Goal: Task Accomplishment & Management: Use online tool/utility

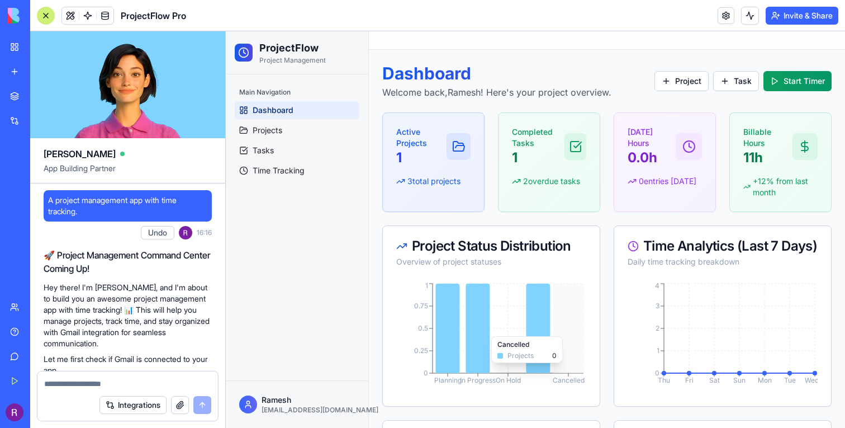
scroll to position [785, 0]
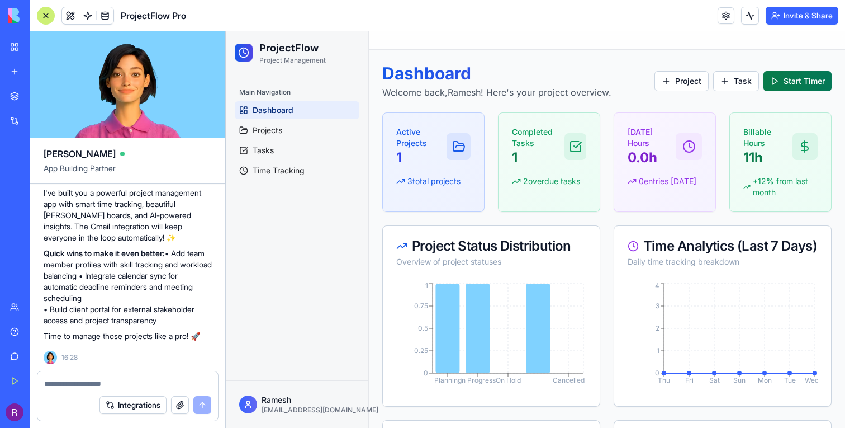
click at [788, 78] on button "Start Timer" at bounding box center [798, 81] width 68 height 20
click at [771, 82] on button "Start Timer" at bounding box center [798, 81] width 68 height 20
click at [734, 80] on button "Task" at bounding box center [736, 81] width 46 height 20
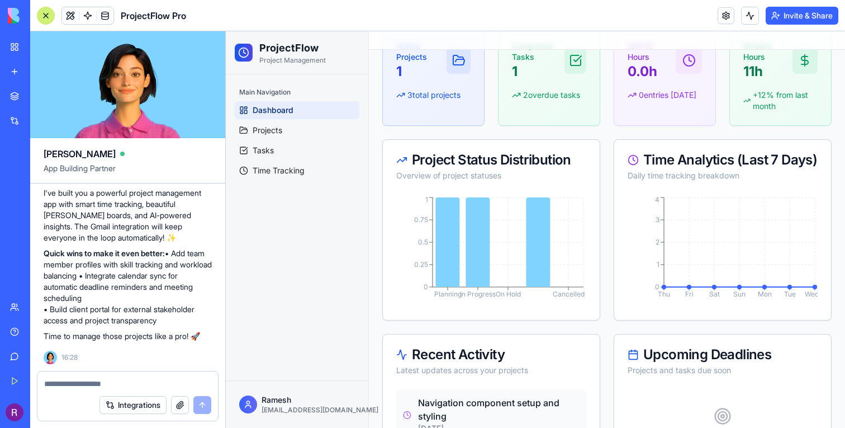
scroll to position [345, 0]
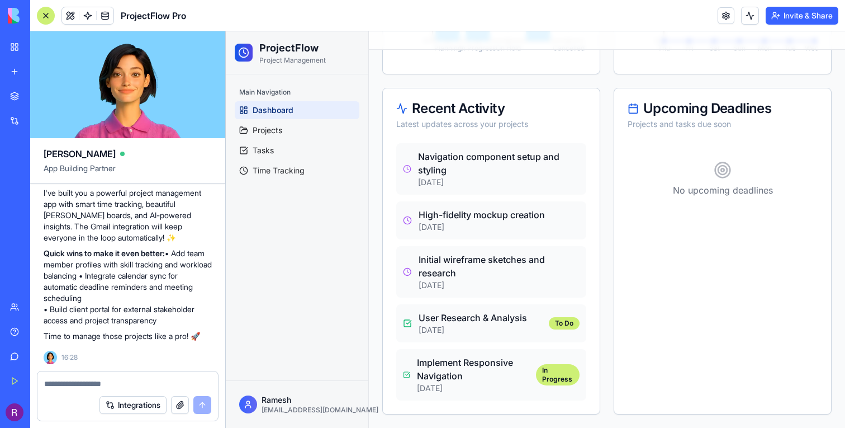
click at [490, 320] on p "User Research & Analysis" at bounding box center [473, 317] width 108 height 13
click at [467, 248] on div "Initial wireframe sketches and research 9/10/2025" at bounding box center [491, 271] width 190 height 51
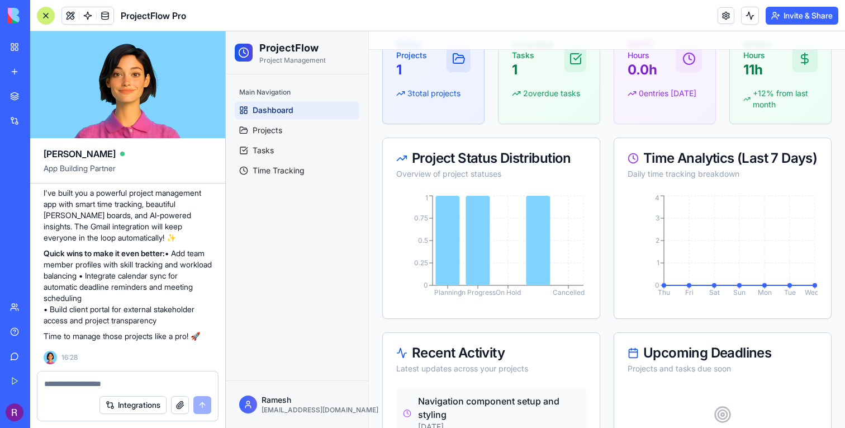
scroll to position [0, 0]
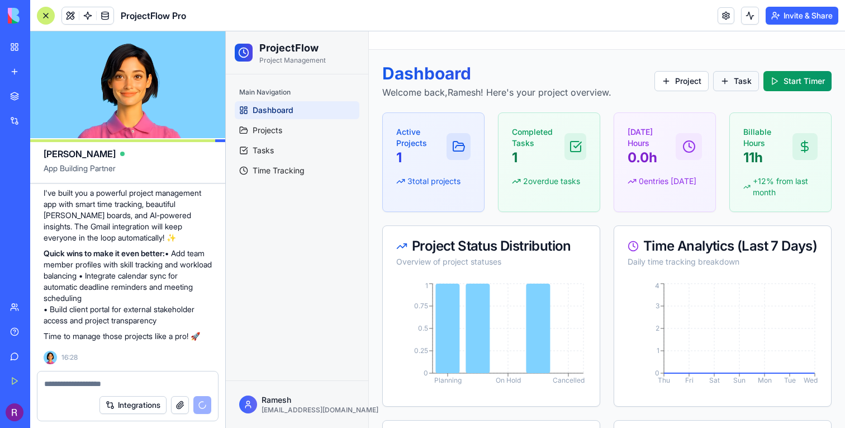
click at [738, 78] on button "Task" at bounding box center [736, 81] width 46 height 20
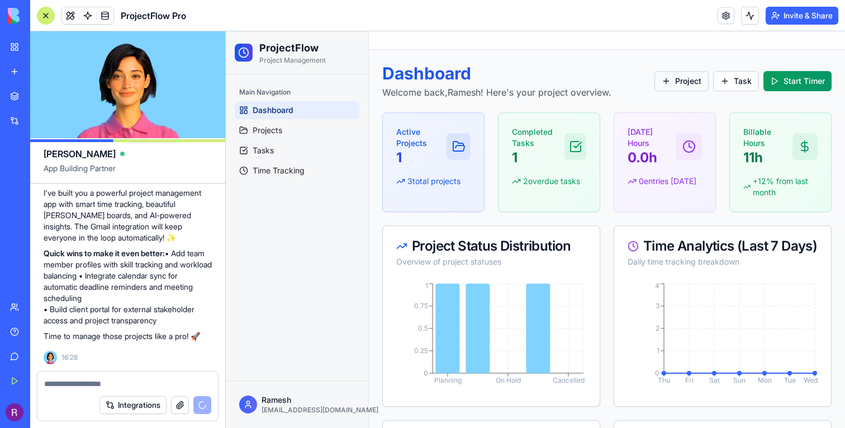
click at [694, 82] on button "Project" at bounding box center [682, 81] width 54 height 20
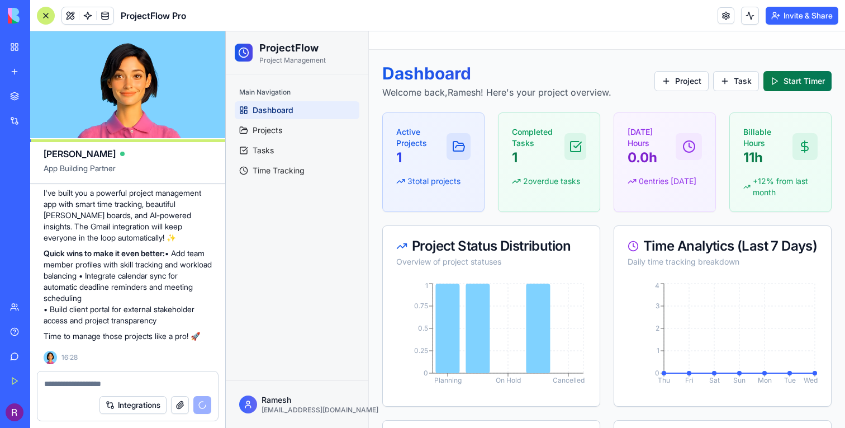
click at [780, 86] on button "Start Timer" at bounding box center [798, 81] width 68 height 20
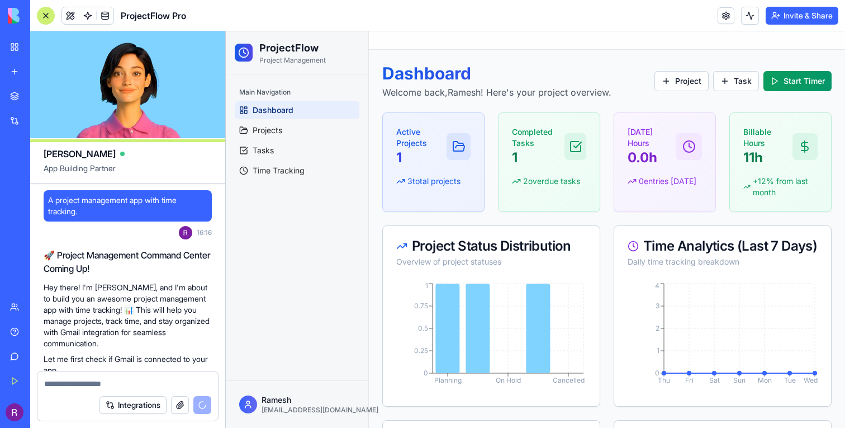
click at [41, 49] on div "My Workspace" at bounding box center [34, 46] width 15 height 11
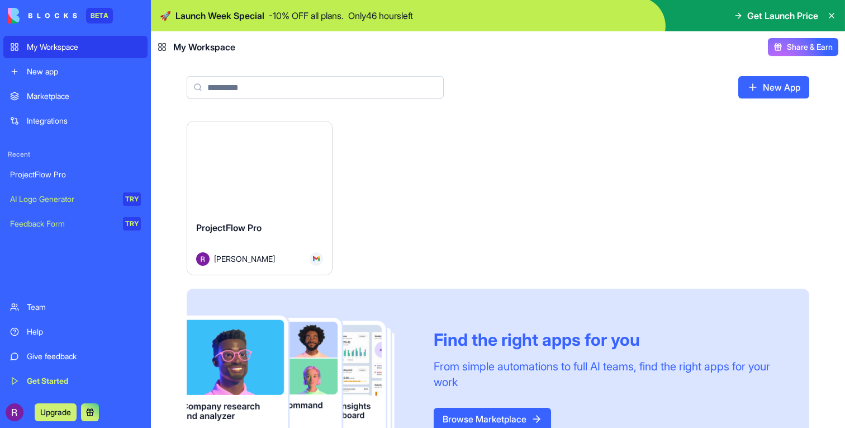
scroll to position [53, 0]
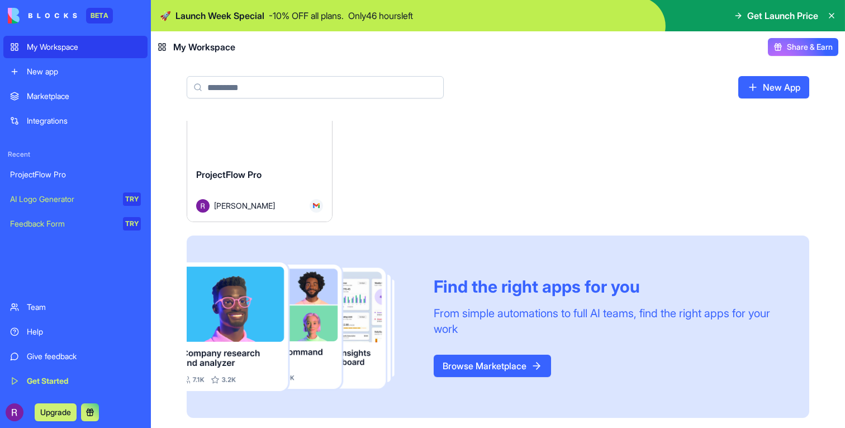
click at [276, 173] on div "ProjectFlow Pro" at bounding box center [259, 183] width 127 height 31
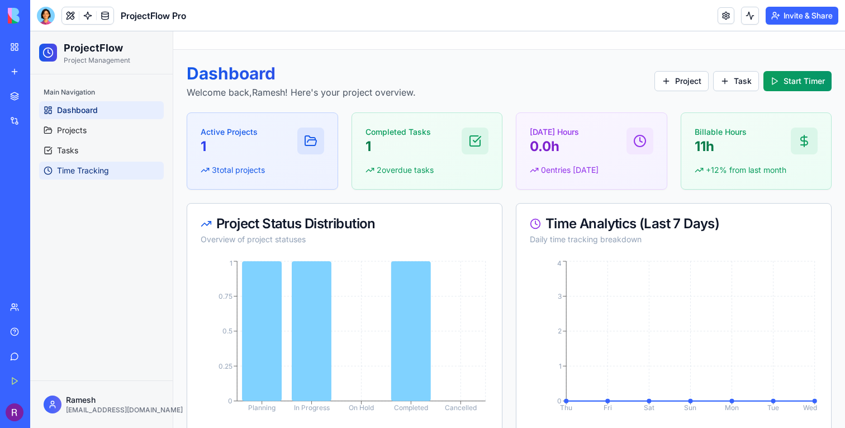
click at [87, 173] on span "Time Tracking" at bounding box center [83, 170] width 52 height 11
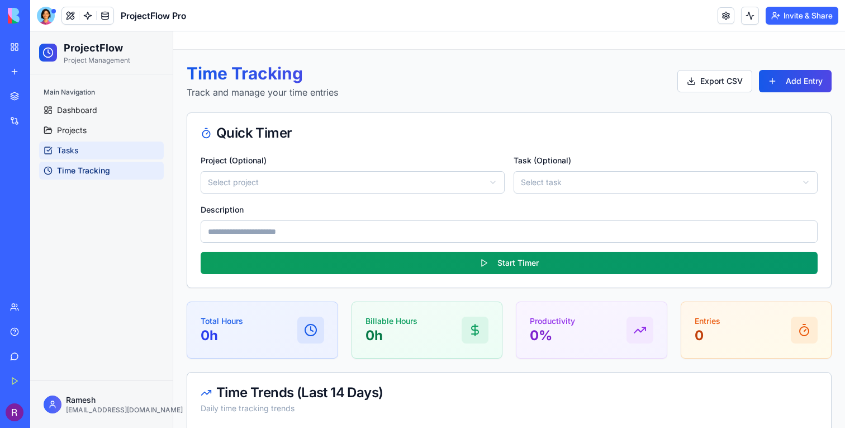
click at [60, 143] on link "Tasks" at bounding box center [101, 150] width 125 height 18
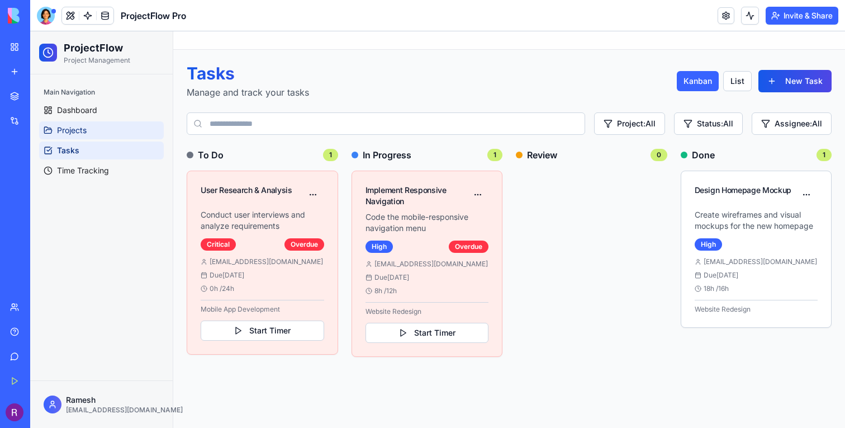
click at [88, 133] on link "Projects" at bounding box center [101, 130] width 125 height 18
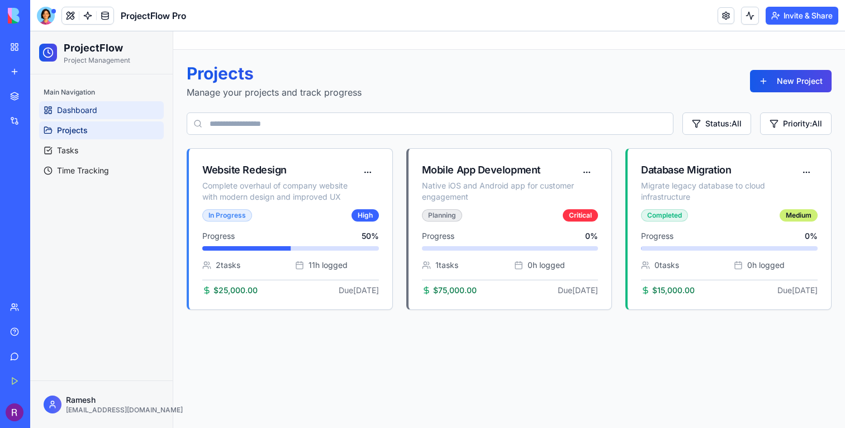
click at [84, 111] on span "Dashboard" at bounding box center [77, 110] width 40 height 11
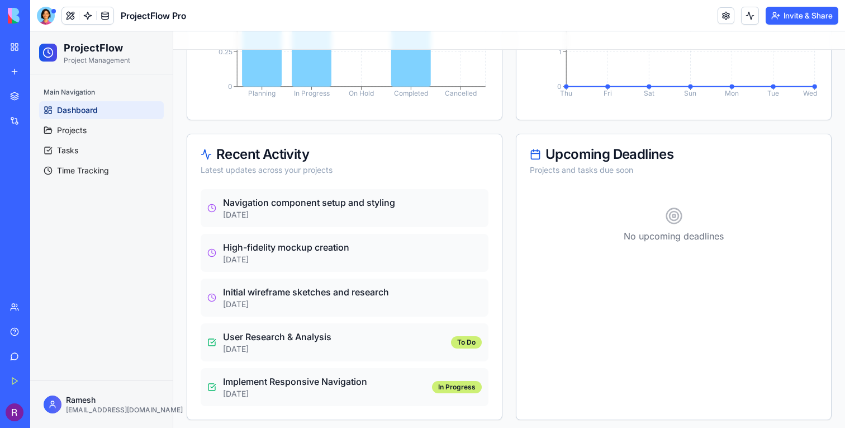
scroll to position [319, 0]
